Goal: Find specific page/section: Find specific page/section

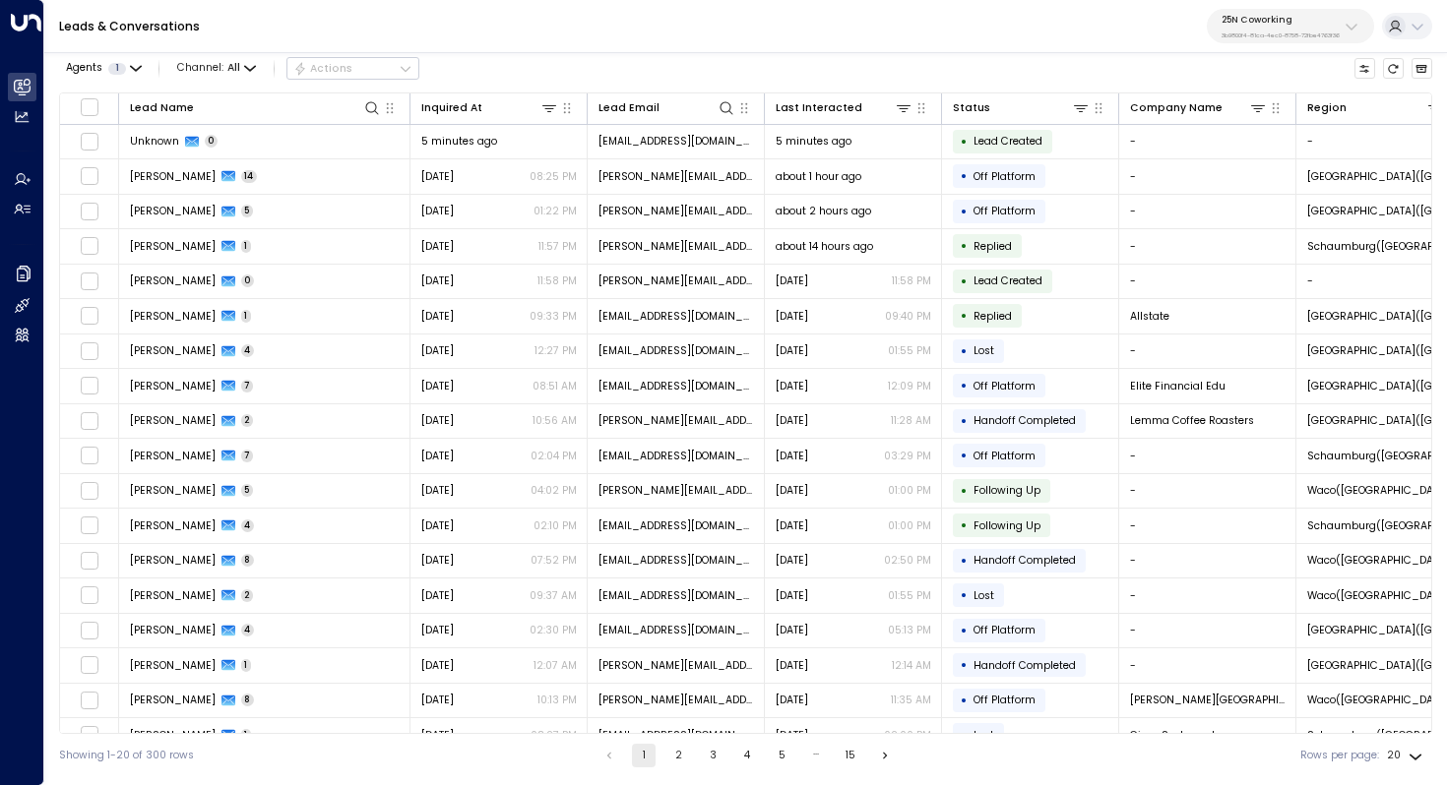
click at [1313, 29] on div "25N Coworking 3b9800f4-81ca-4ec0-8758-72fbe4763f36" at bounding box center [1280, 27] width 118 height 26
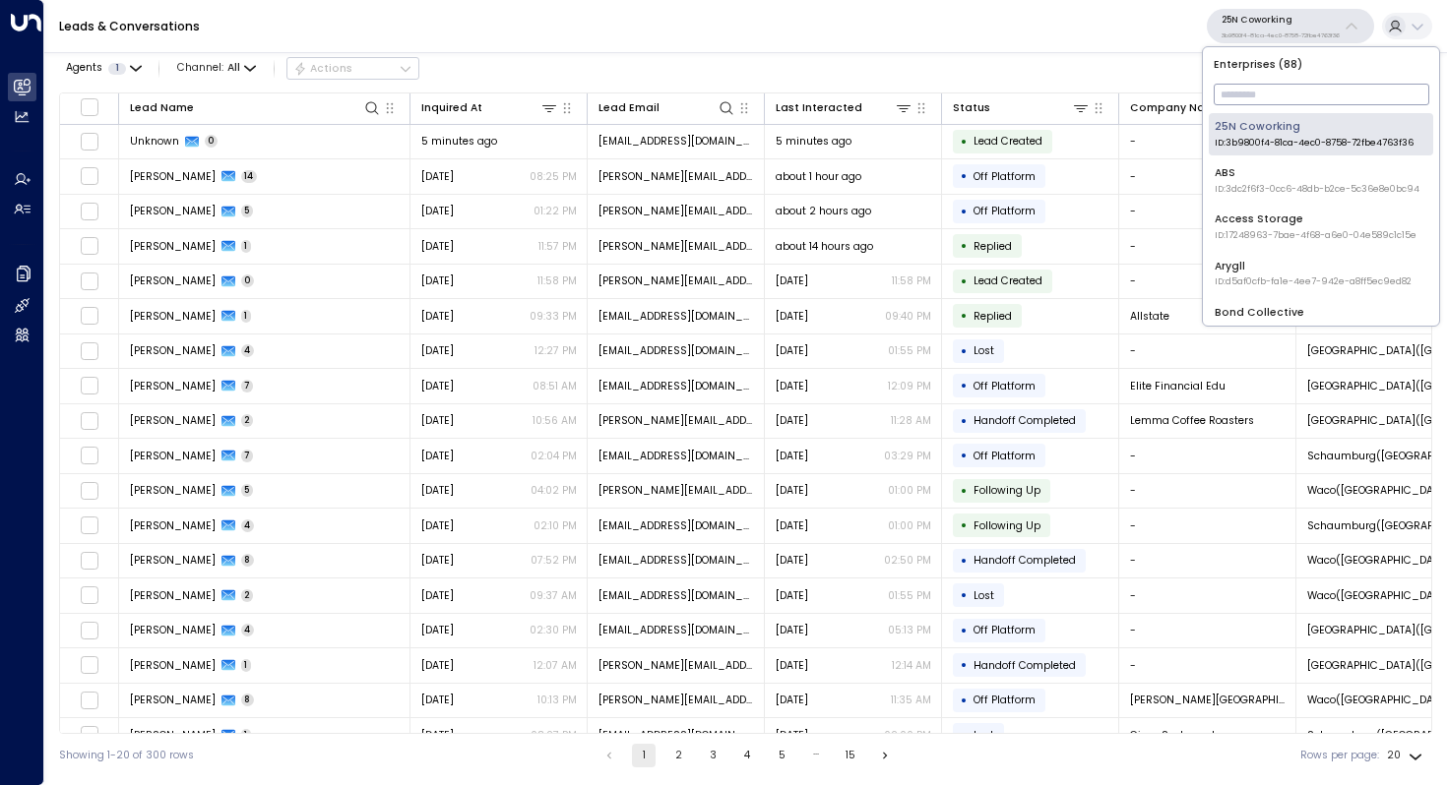
click at [1269, 96] on input "text" at bounding box center [1321, 94] width 216 height 31
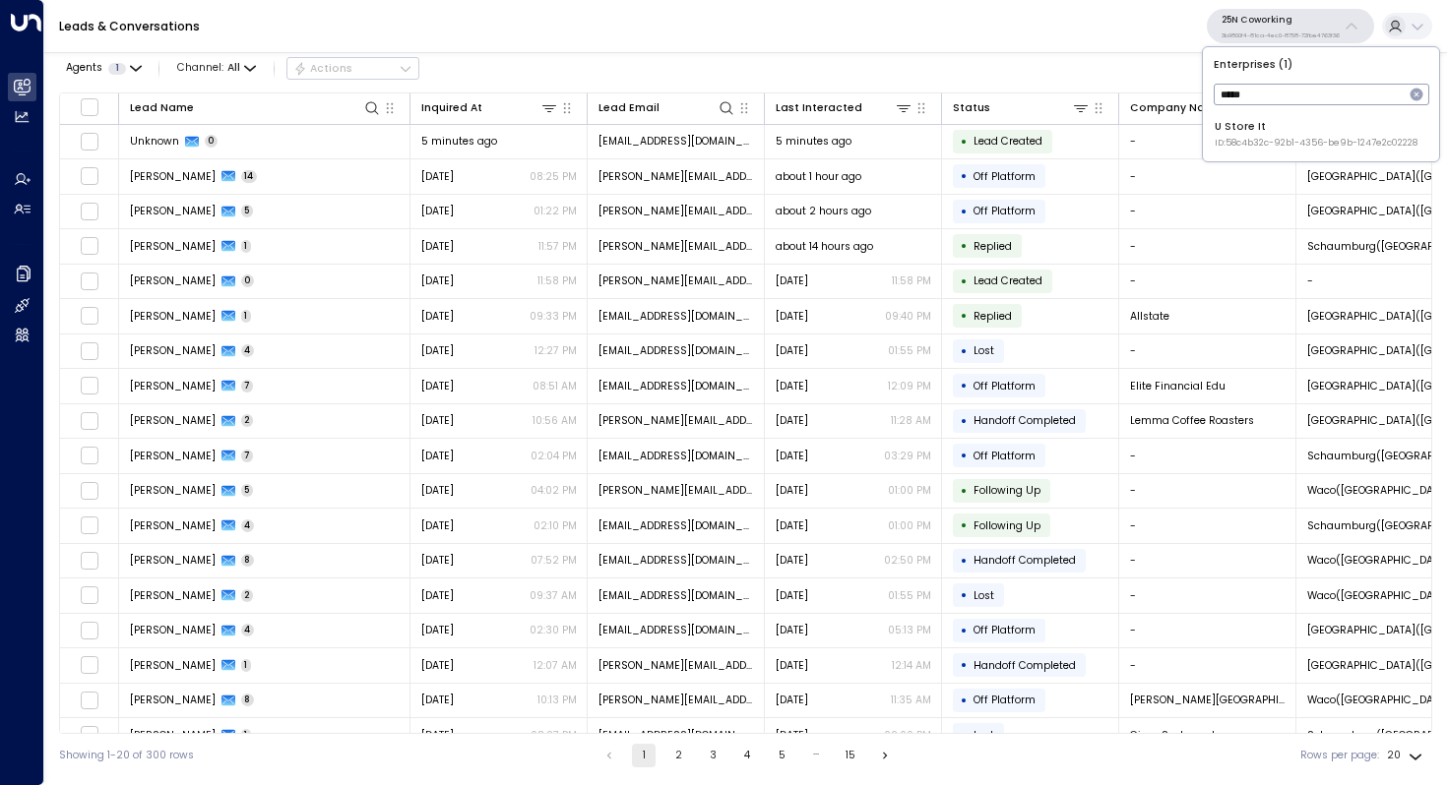
type input "*****"
click at [1294, 126] on div "U Store It ID: 58c4b32c-92b1-4356-be9b-1247e2c02228" at bounding box center [1315, 134] width 203 height 31
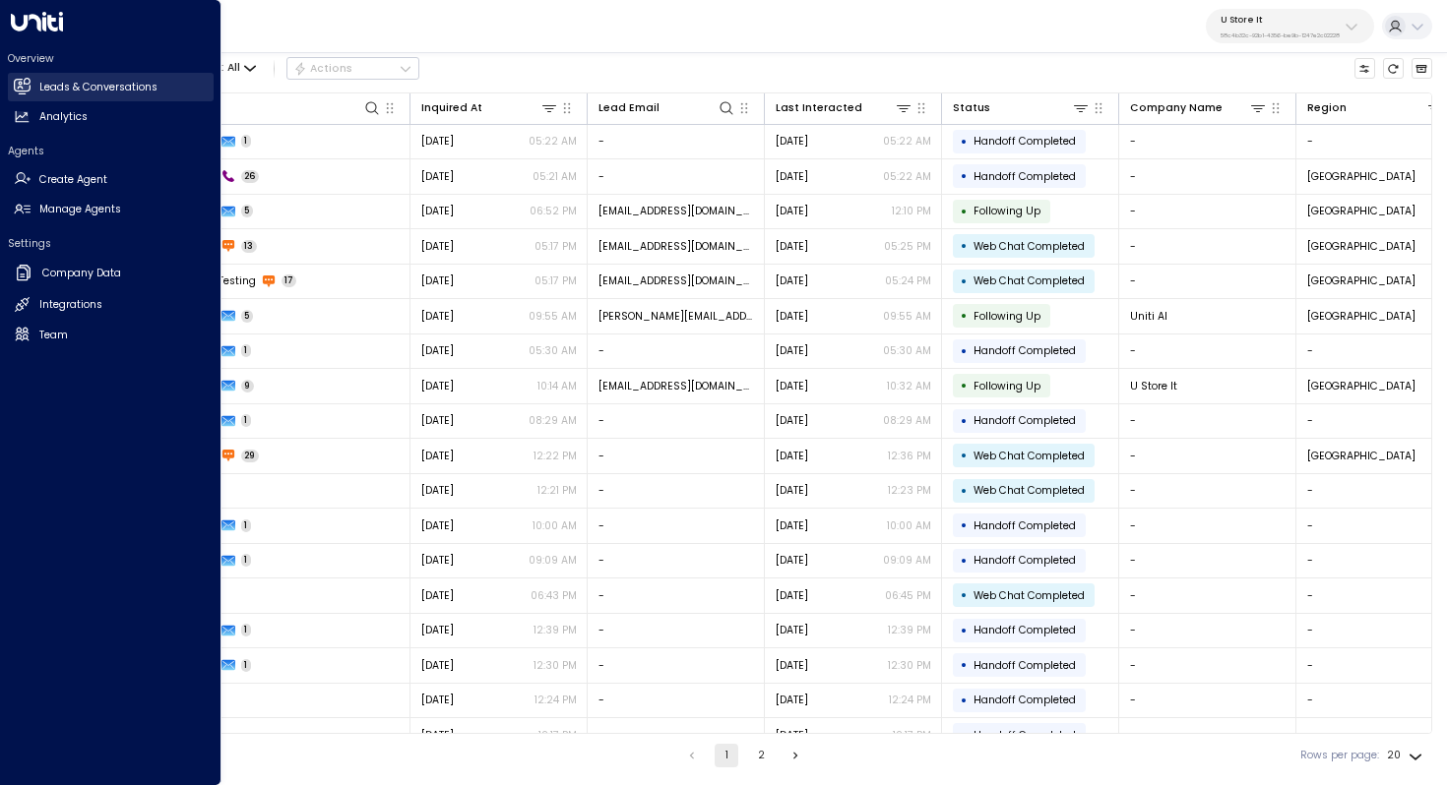
click at [64, 87] on h2 "Leads & Conversations" at bounding box center [98, 88] width 118 height 16
click at [132, 81] on h2 "Leads & Conversations" at bounding box center [98, 88] width 118 height 16
